Goal: Find specific page/section

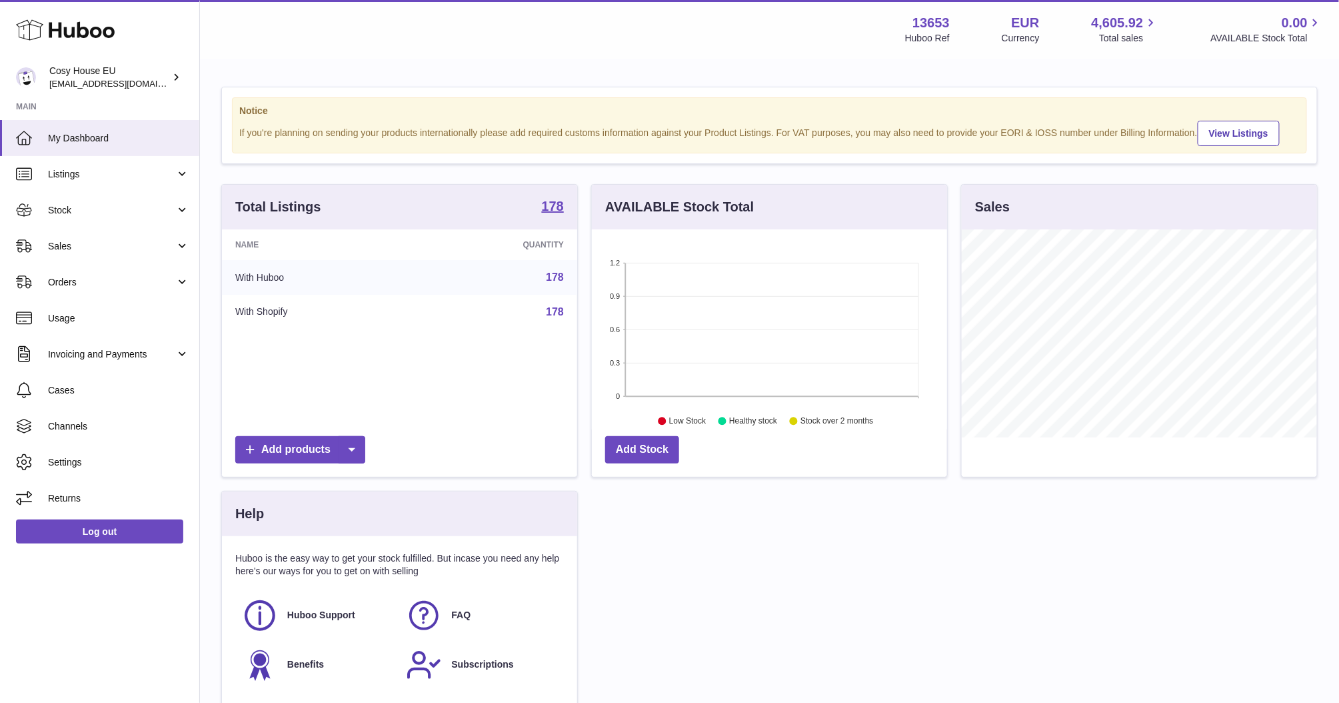
scroll to position [207, 355]
click at [177, 243] on link "Sales" at bounding box center [99, 246] width 199 height 36
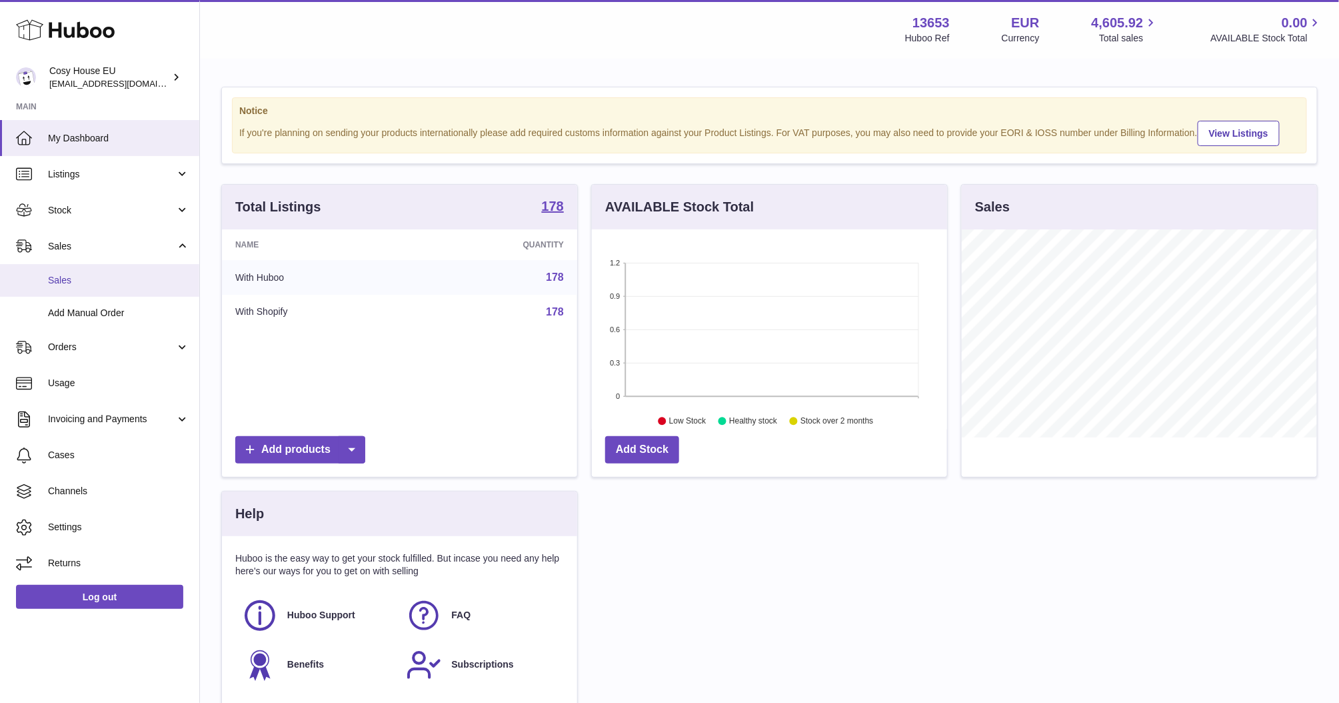
click at [51, 278] on span "Sales" at bounding box center [118, 280] width 141 height 13
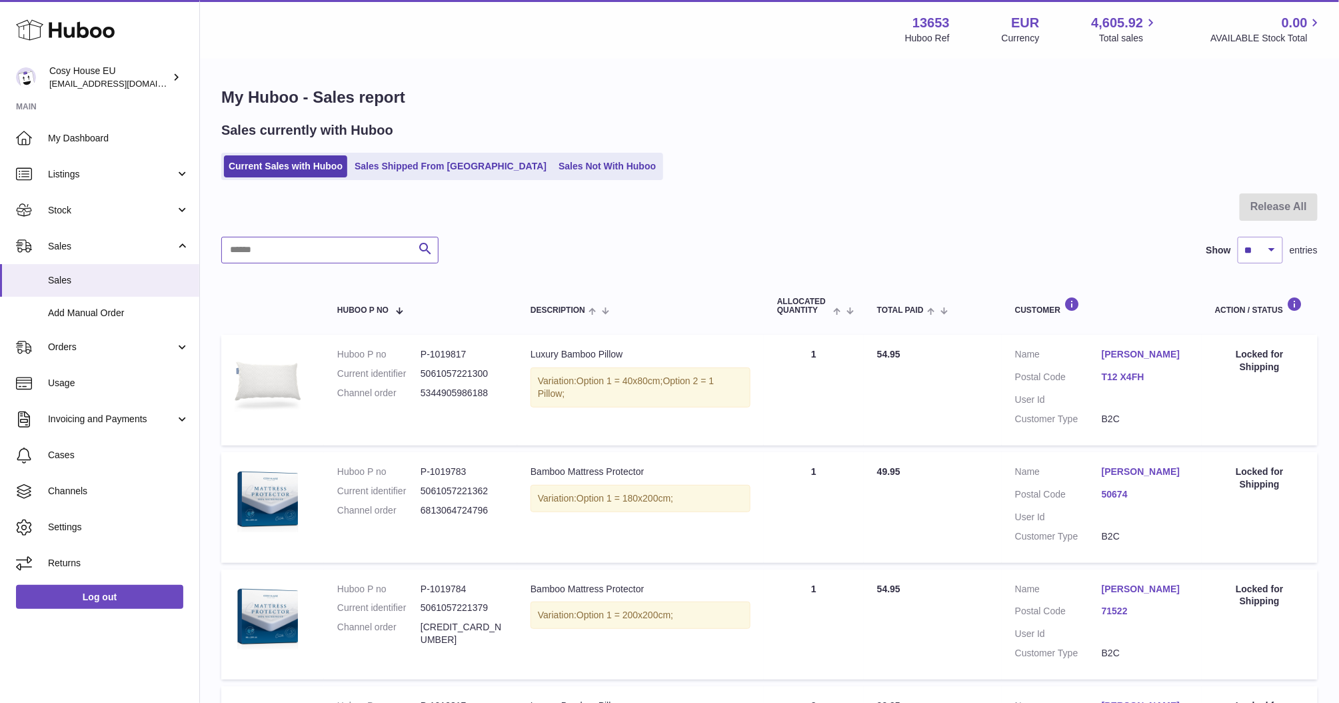
click at [333, 240] on input "text" at bounding box center [329, 250] width 217 height 27
click at [174, 81] on icon at bounding box center [176, 77] width 14 height 14
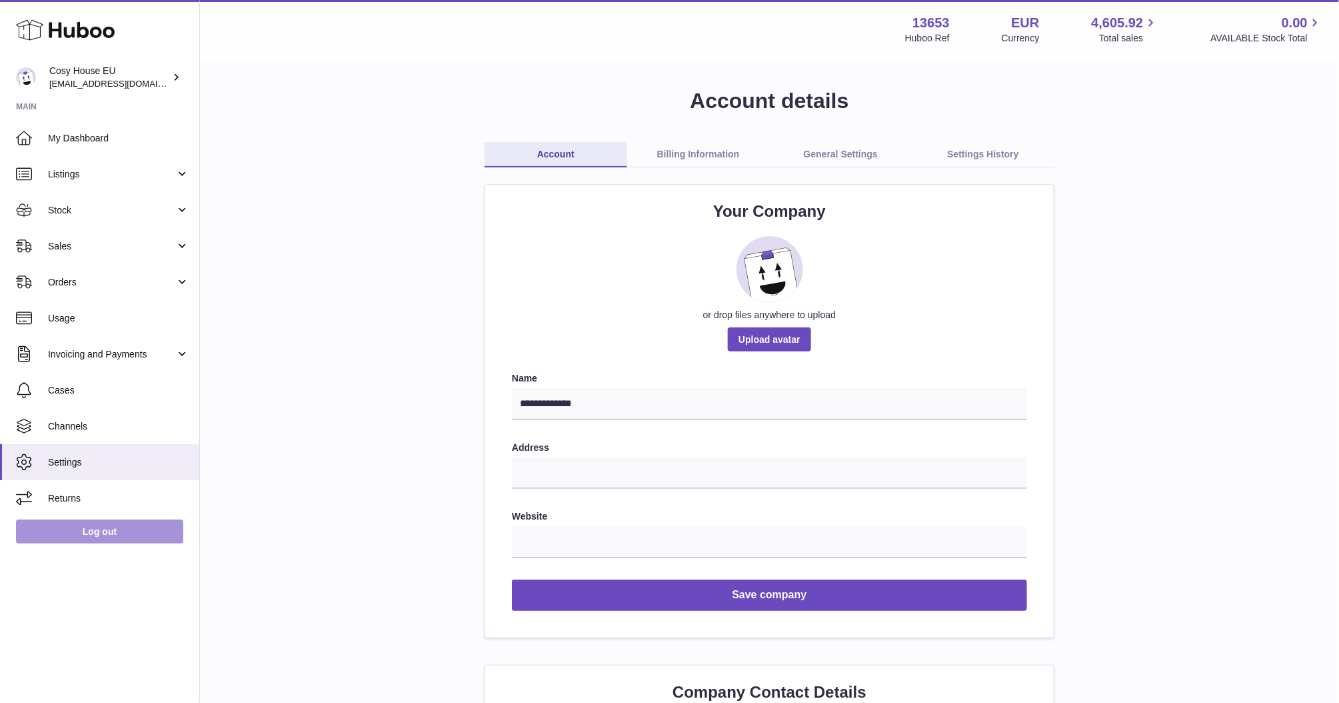
click at [89, 531] on link "Log out" at bounding box center [99, 531] width 167 height 24
